Goal: Information Seeking & Learning: Check status

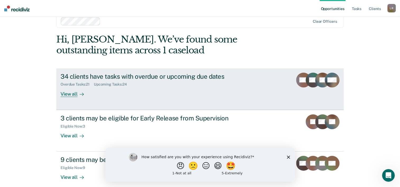
scroll to position [16, 0]
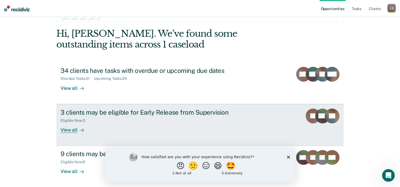
click at [70, 130] on div "View all" at bounding box center [76, 128] width 30 height 10
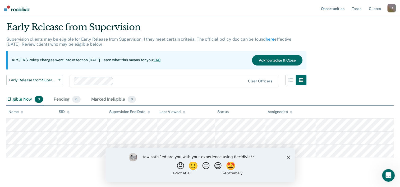
scroll to position [23, 0]
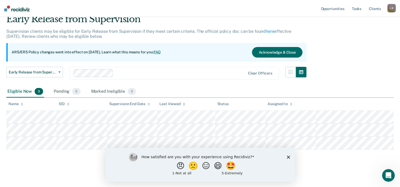
click at [288, 157] on polygon "Close survey" at bounding box center [288, 156] width 3 height 3
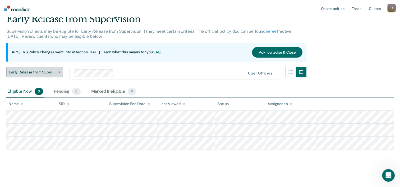
click at [59, 72] on icon "button" at bounding box center [59, 72] width 2 height 1
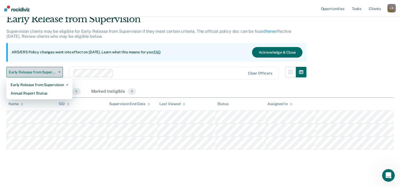
click at [58, 72] on icon "button" at bounding box center [59, 72] width 2 height 1
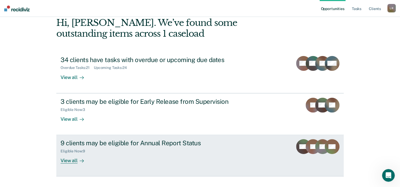
scroll to position [37, 0]
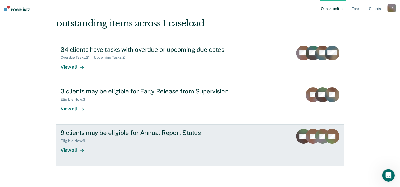
click at [66, 151] on div "View all" at bounding box center [76, 148] width 30 height 10
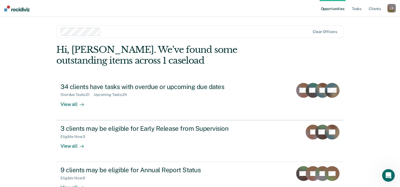
scroll to position [37, 0]
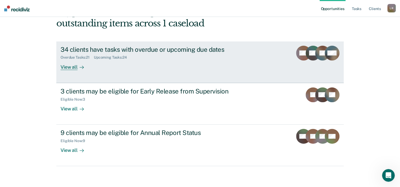
click at [70, 66] on div "View all" at bounding box center [76, 65] width 30 height 10
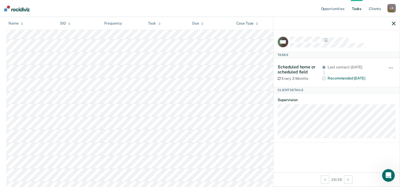
scroll to position [317, 0]
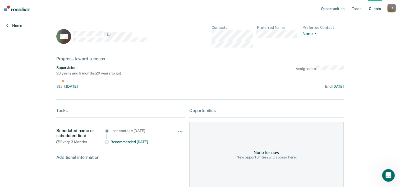
click at [15, 26] on link "Home" at bounding box center [14, 25] width 16 height 5
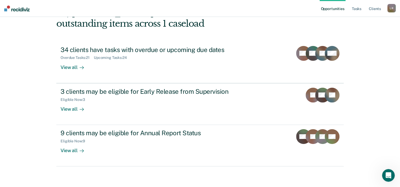
scroll to position [37, 0]
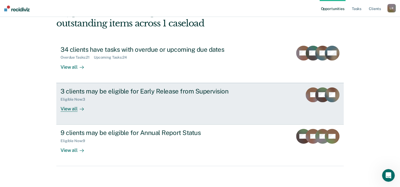
click at [72, 109] on div "View all" at bounding box center [76, 107] width 30 height 10
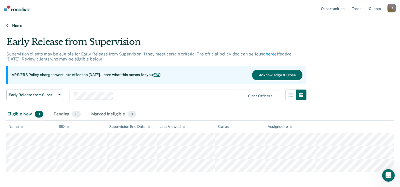
click at [17, 26] on link "Home" at bounding box center [199, 25] width 387 height 5
